Goal: Task Accomplishment & Management: Manage account settings

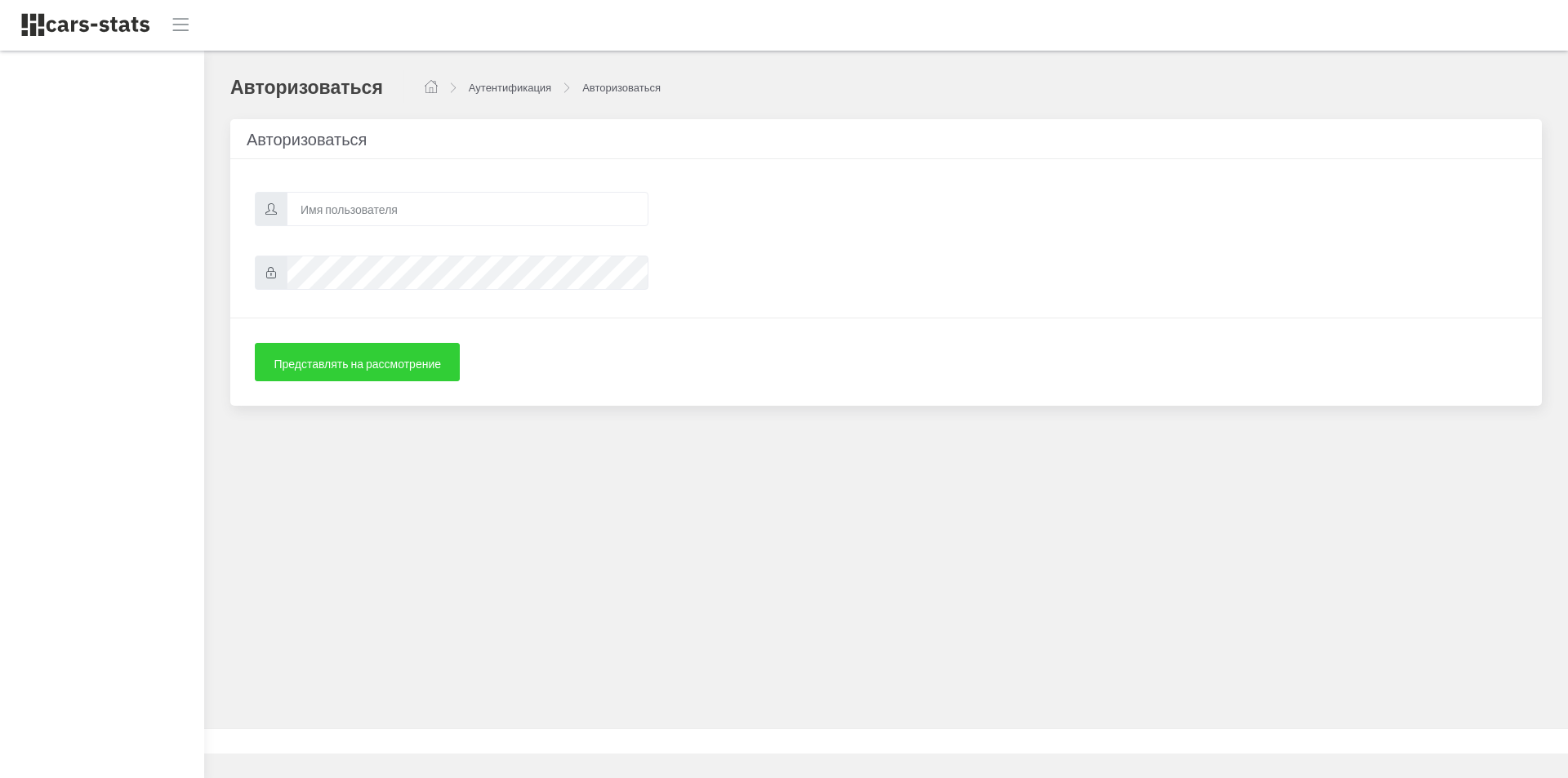
scroll to position [13, 13]
type input "skoda"
click at [272, 272] on icon at bounding box center [271, 273] width 12 height 12
click at [493, 522] on div "Авторизоваться Аутентификация Авторизоваться Авторизоваться [GEOGRAPHIC_DATA]" at bounding box center [885, 389] width 1363 height 677
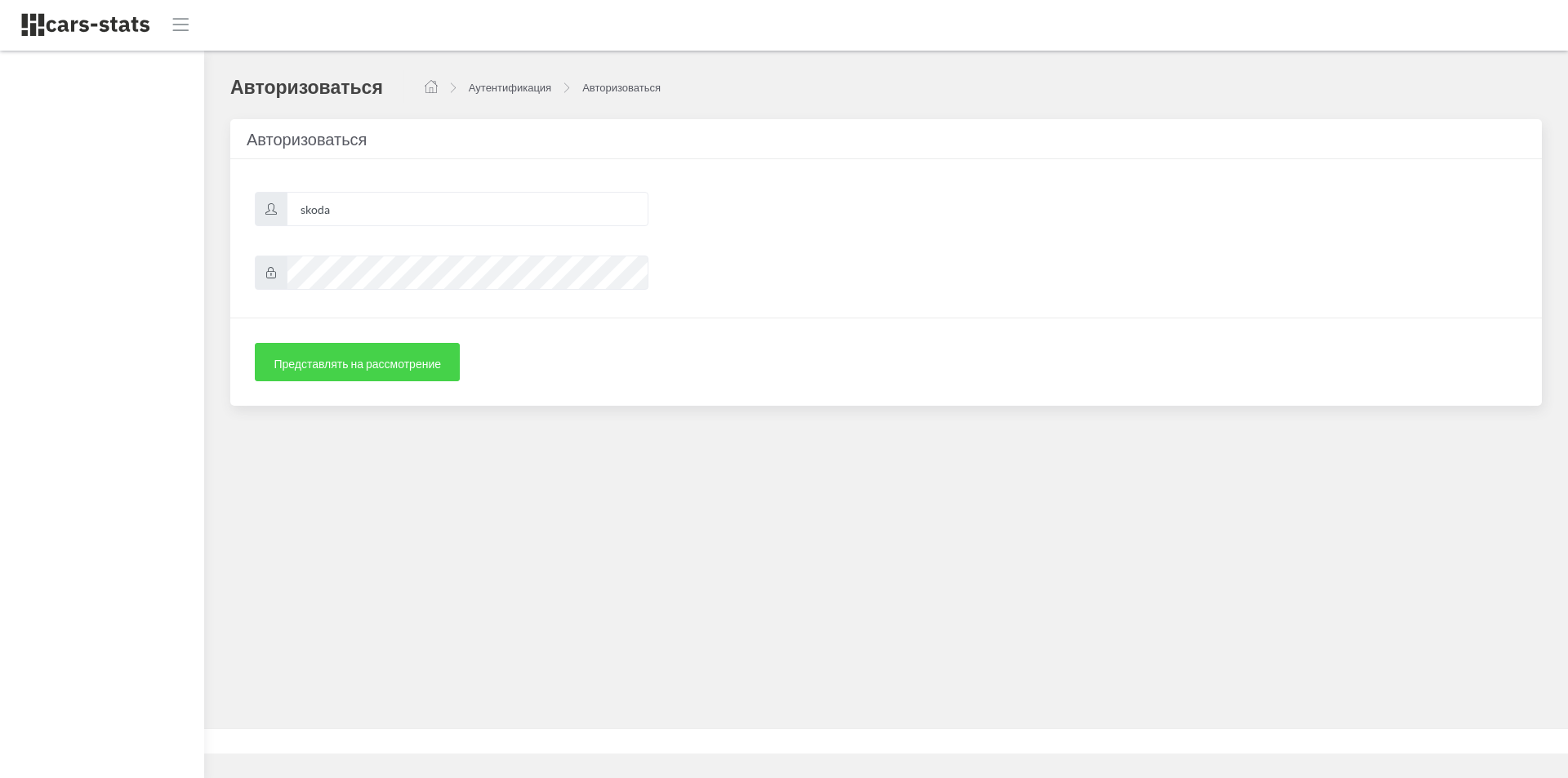
click at [316, 361] on font "Представлять на рассмотрение" at bounding box center [357, 364] width 167 height 13
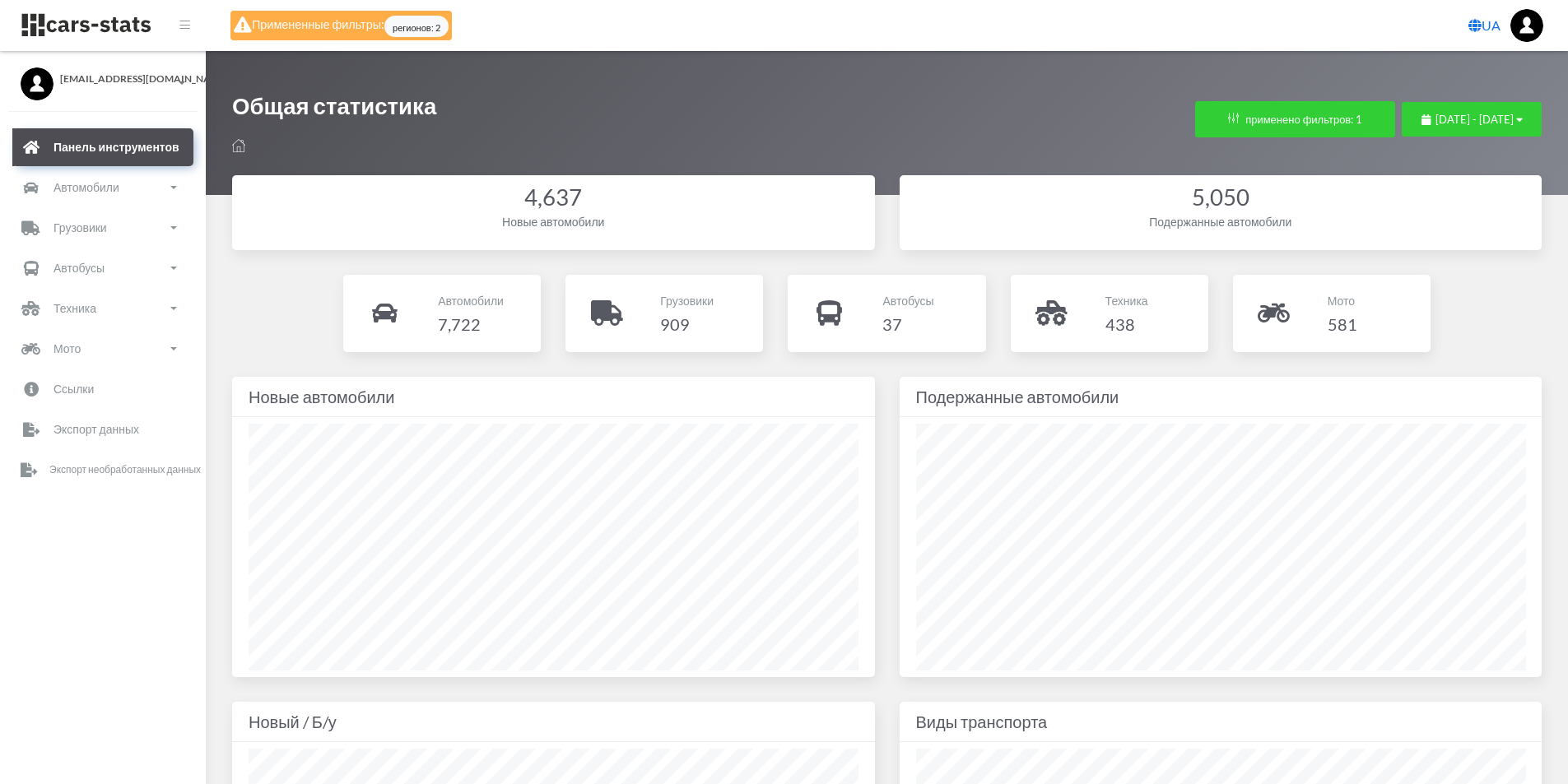
click at [1520, 19] on img at bounding box center [1527, 25] width 33 height 33
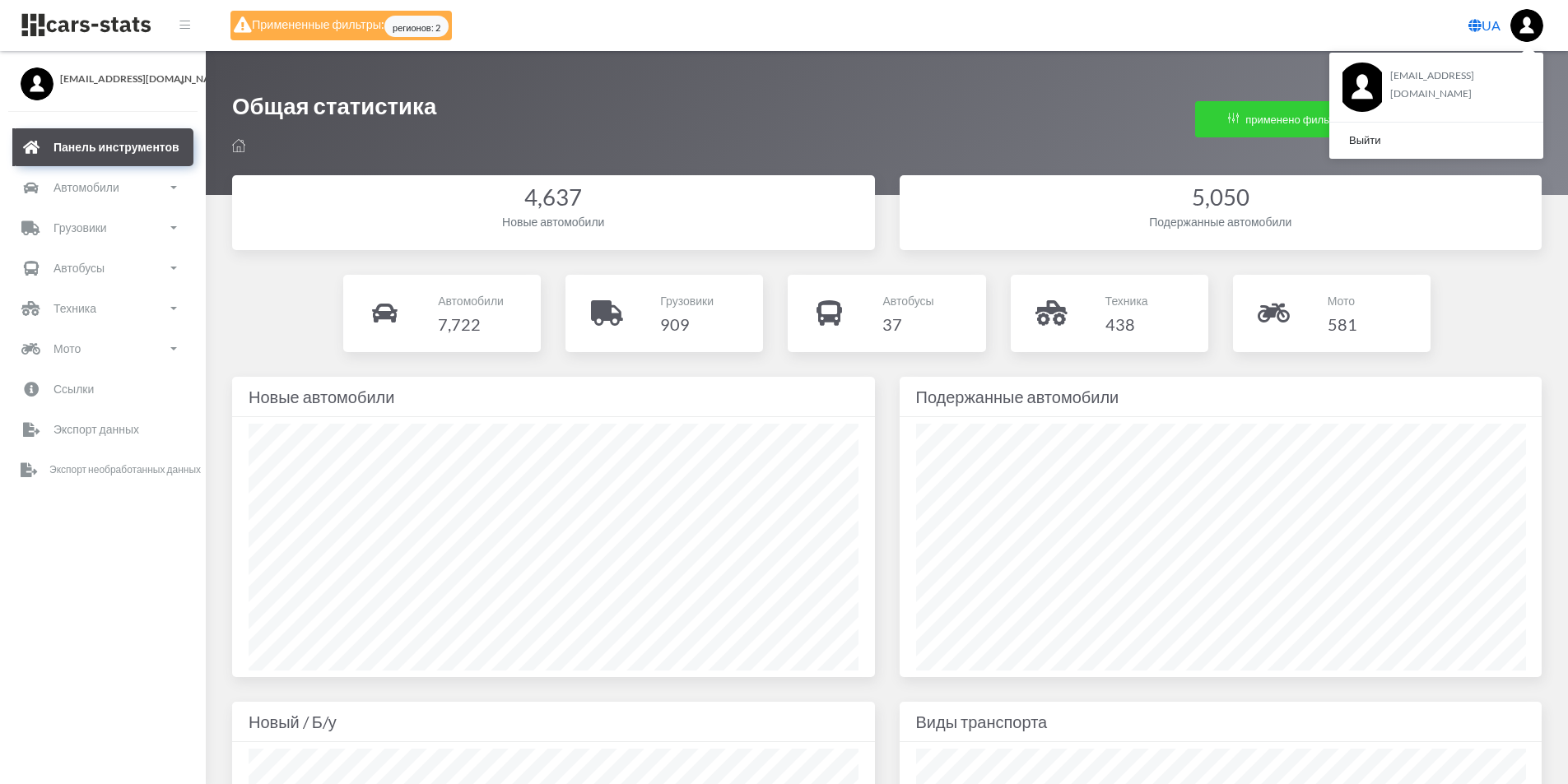
click at [1521, 22] on img at bounding box center [1527, 25] width 33 height 33
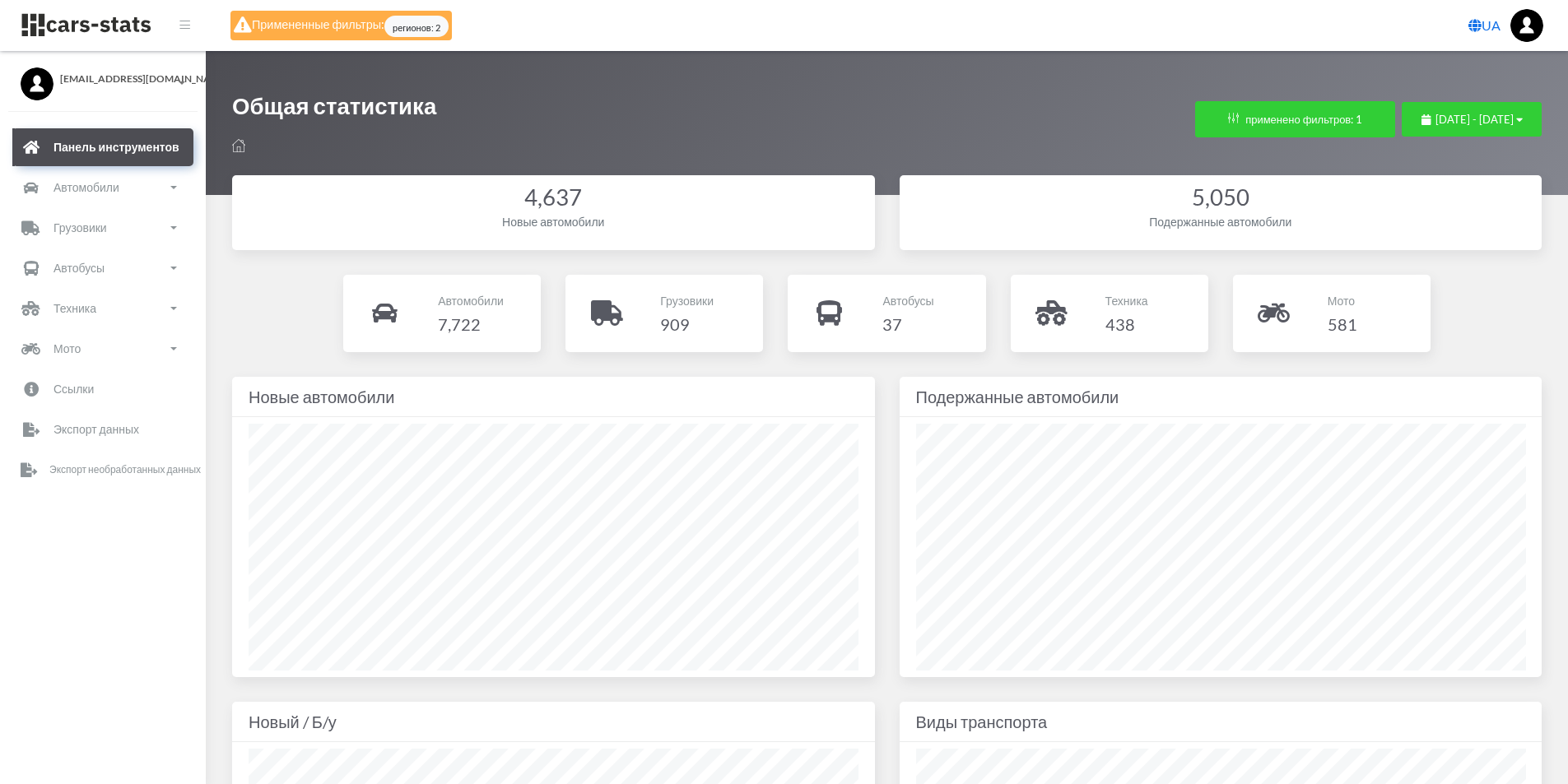
click at [190, 24] on button at bounding box center [184, 25] width 13 height 18
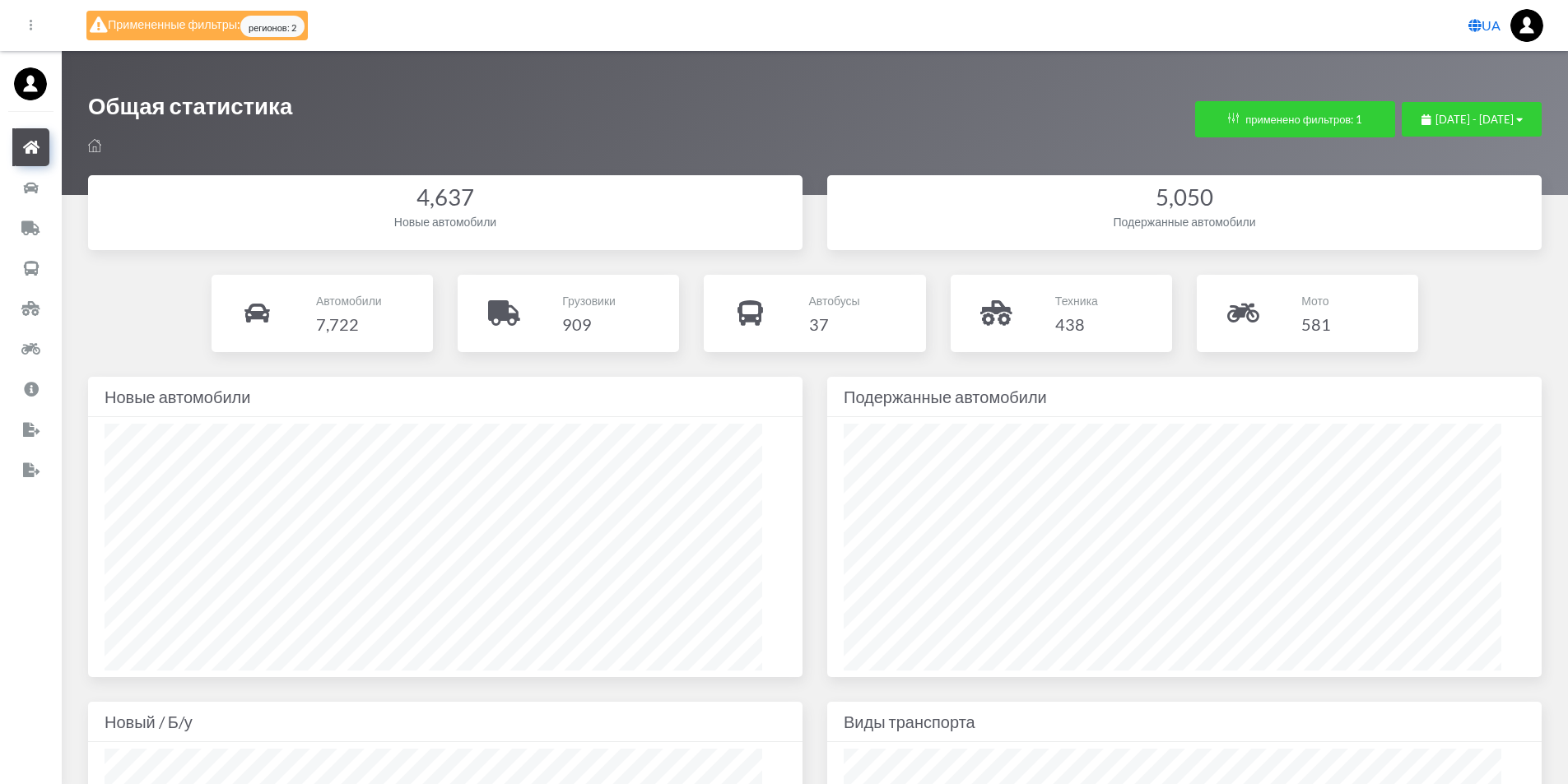
scroll to position [822302, 822376]
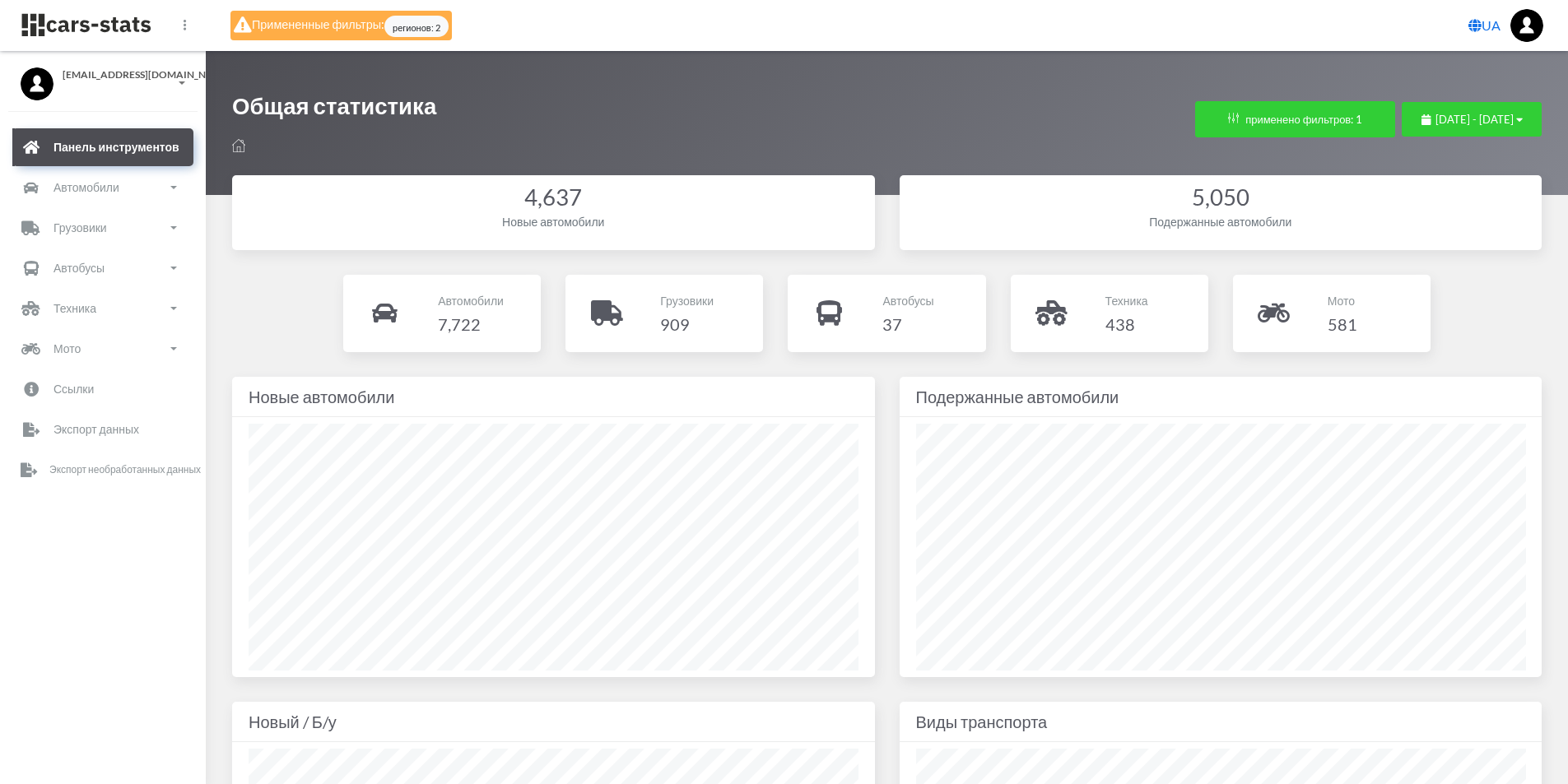
click at [122, 75] on font "[EMAIL_ADDRESS][DOMAIN_NAME]" at bounding box center [147, 74] width 169 height 13
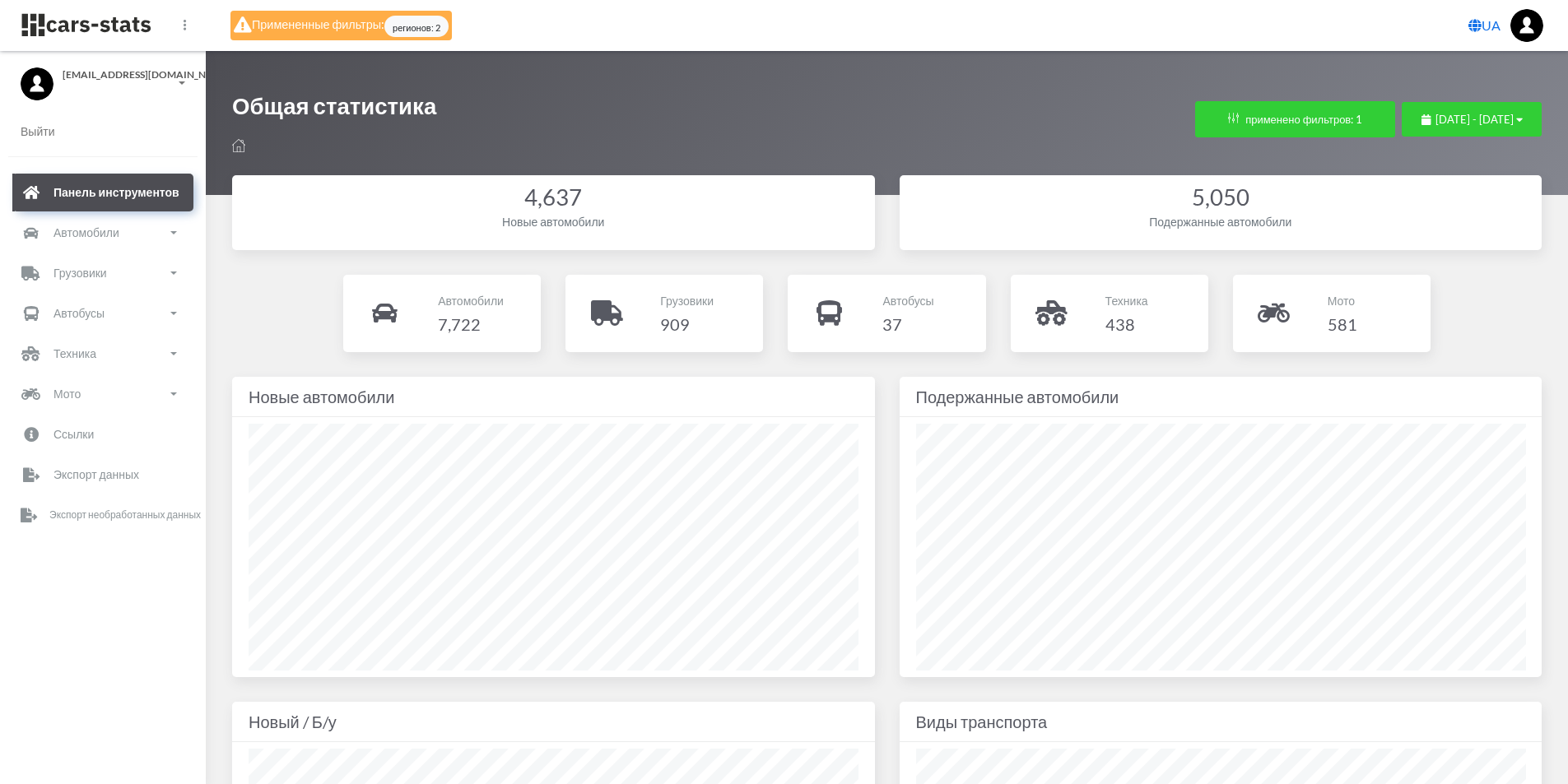
click at [182, 78] on span "[EMAIL_ADDRESS][DOMAIN_NAME]" at bounding box center [103, 75] width 165 height 15
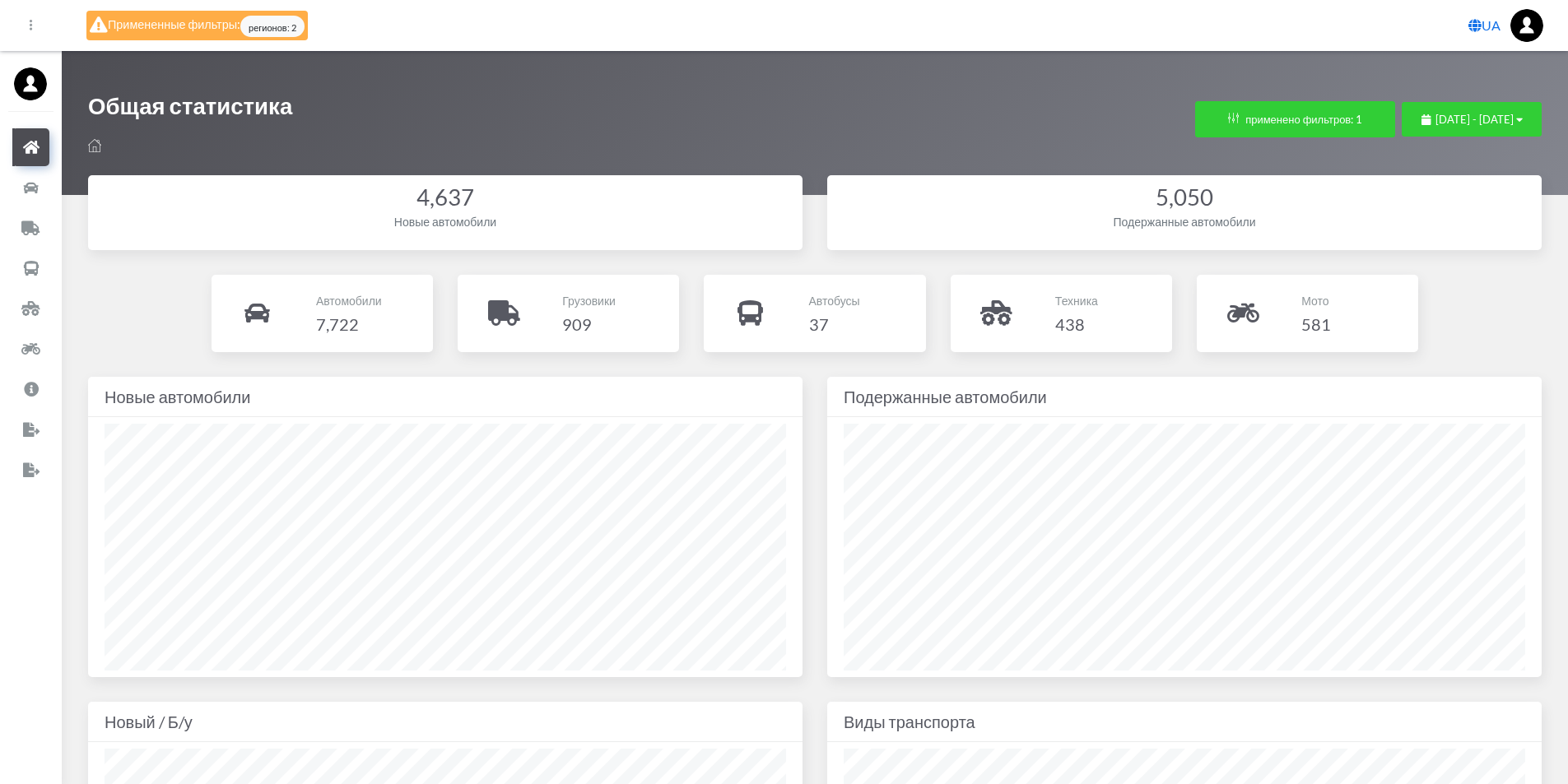
click at [25, 19] on icon at bounding box center [30, 24] width 11 height 11
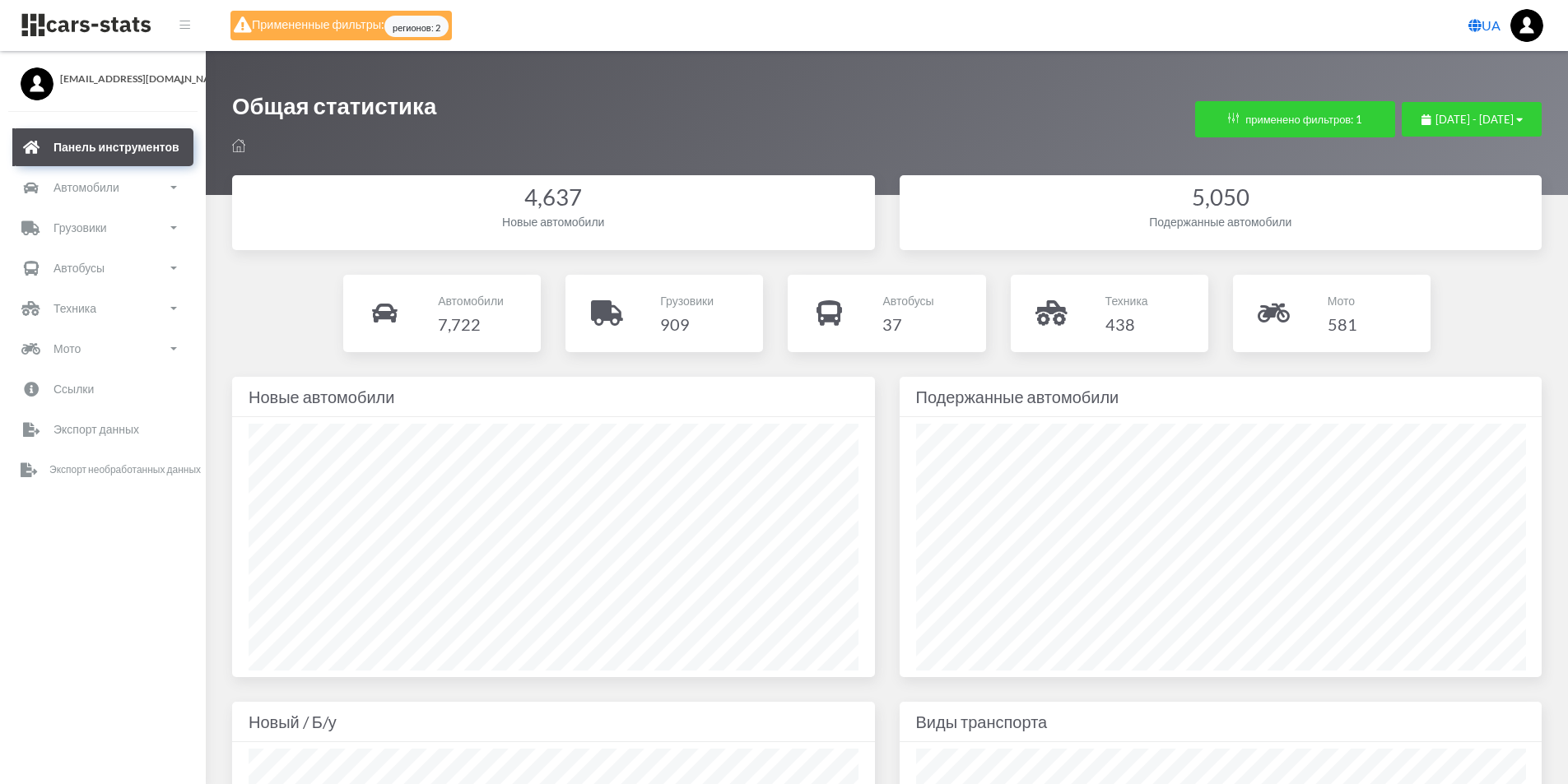
click at [178, 19] on button at bounding box center [184, 25] width 13 height 18
click at [22, 75] on span "[EMAIL_ADDRESS][DOMAIN_NAME]" at bounding box center [103, 75] width 165 height 15
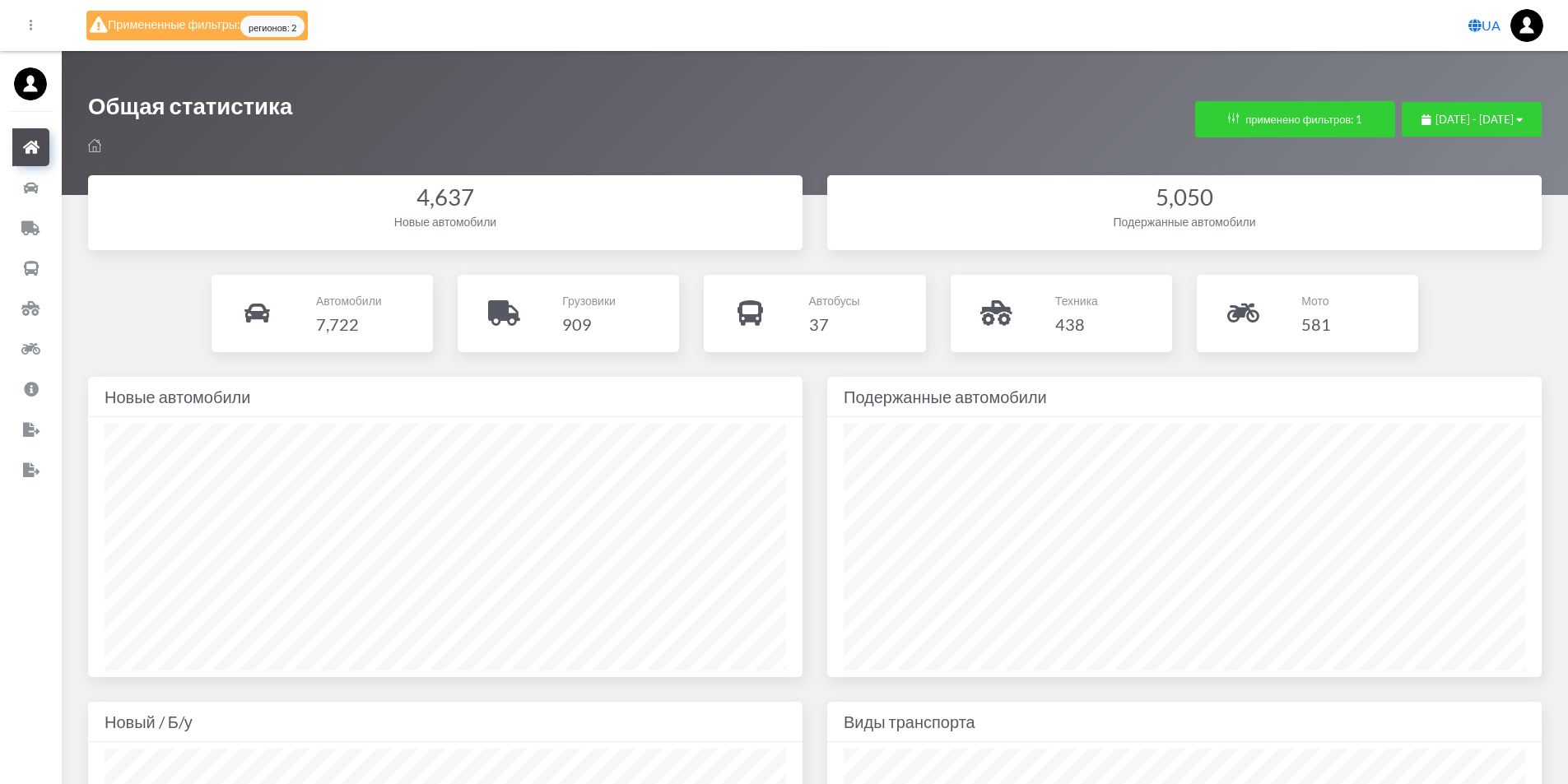
click at [1531, 26] on img at bounding box center [1527, 25] width 33 height 33
